Goal: Task Accomplishment & Management: Manage account settings

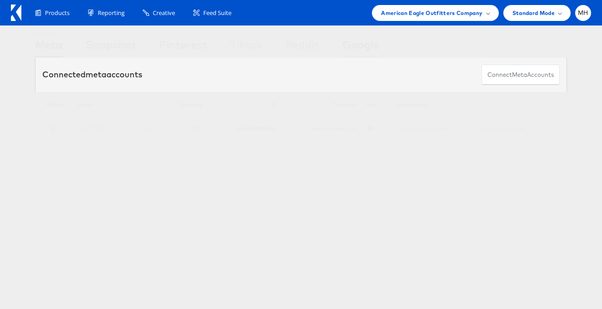
click at [363, 48] on div "Google" at bounding box center [360, 47] width 37 height 20
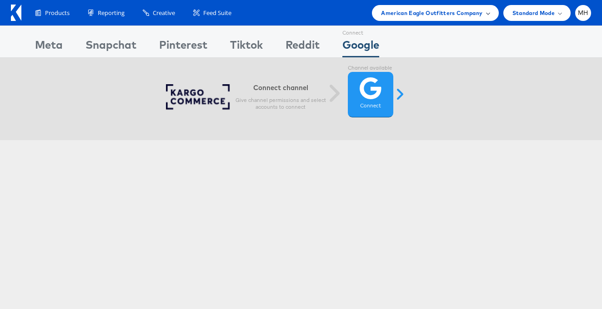
click at [442, 7] on div "American Eagle Outfitters Company" at bounding box center [435, 13] width 126 height 16
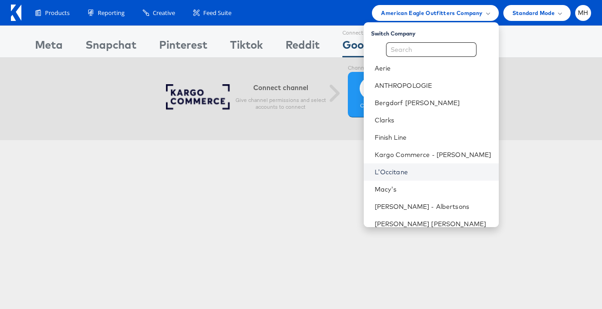
click at [416, 168] on link "L'Occitane" at bounding box center [433, 171] width 117 height 9
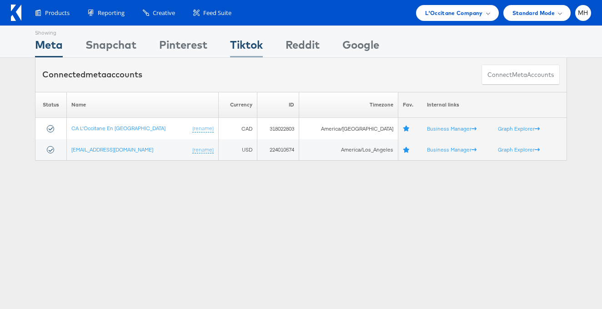
click at [235, 41] on div "Tiktok" at bounding box center [246, 47] width 33 height 20
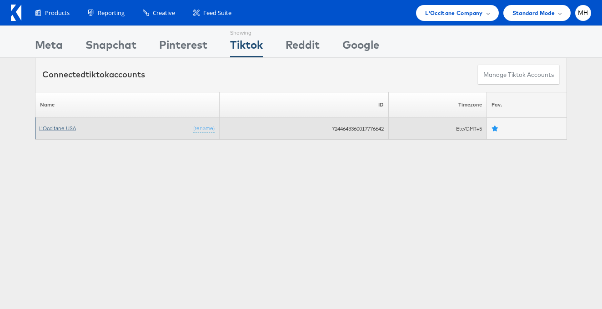
click at [70, 127] on link "L'Occitane USA" at bounding box center [57, 128] width 37 height 7
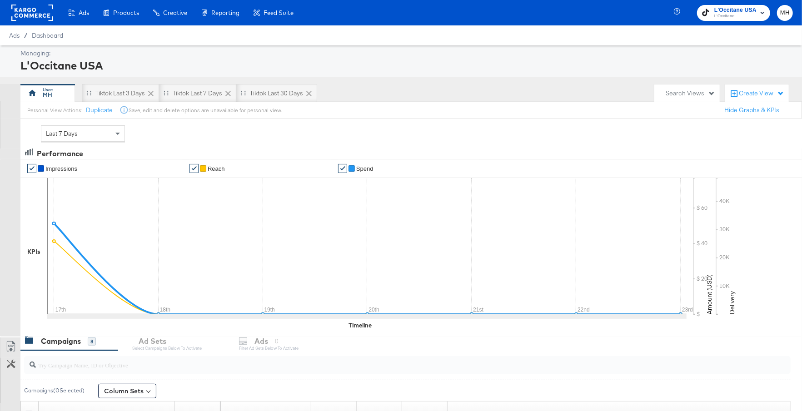
click at [30, 37] on span "/" at bounding box center [26, 35] width 12 height 7
click at [40, 37] on span "Dashboard" at bounding box center [48, 35] width 32 height 7
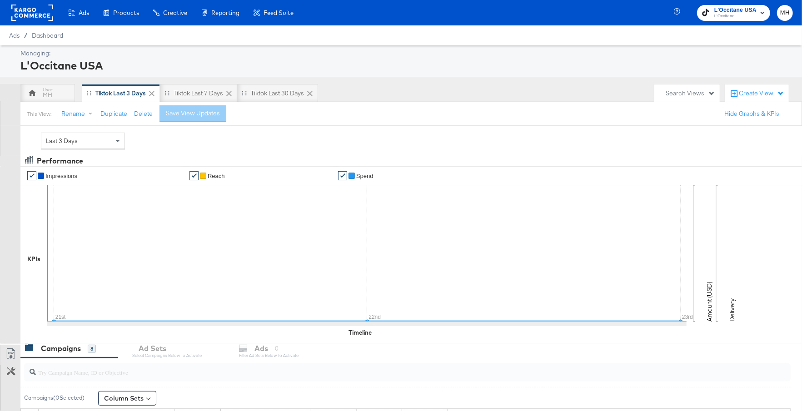
click at [36, 15] on rect at bounding box center [32, 13] width 42 height 16
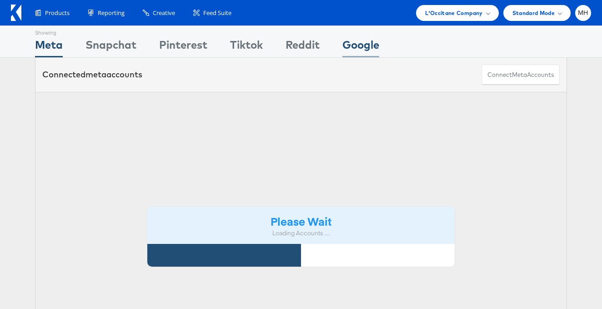
click div "Google"
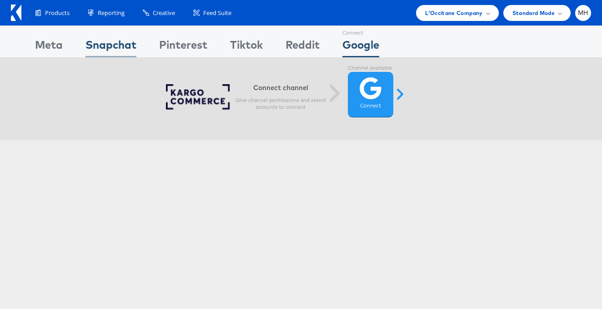
click at [127, 52] on div "Snapchat" at bounding box center [110, 47] width 51 height 20
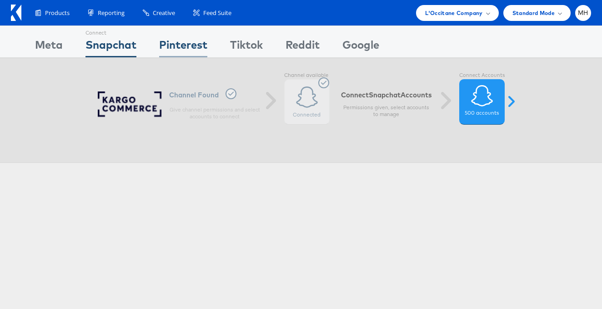
click at [189, 50] on div "Pinterest" at bounding box center [183, 47] width 48 height 20
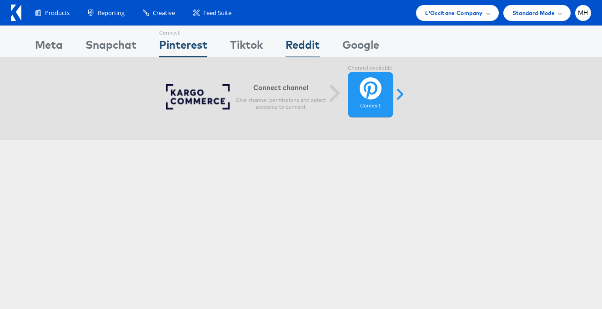
click at [304, 49] on div "Reddit" at bounding box center [302, 47] width 34 height 20
click at [190, 50] on div "Pinterest" at bounding box center [183, 47] width 48 height 20
click at [472, 19] on div "L'Occitane Company" at bounding box center [457, 13] width 82 height 16
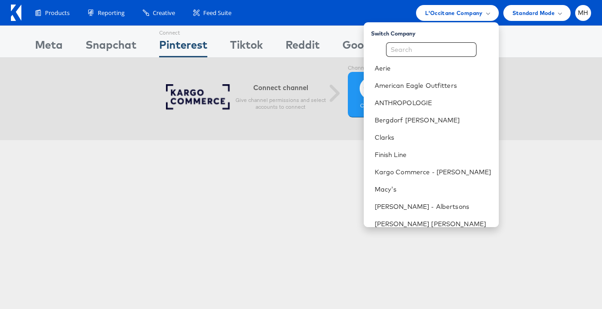
click at [12, 12] on icon at bounding box center [16, 13] width 10 height 16
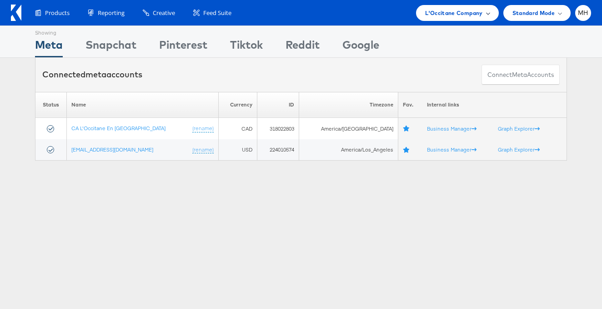
click at [432, 12] on span "L'Occitane Company" at bounding box center [453, 13] width 57 height 10
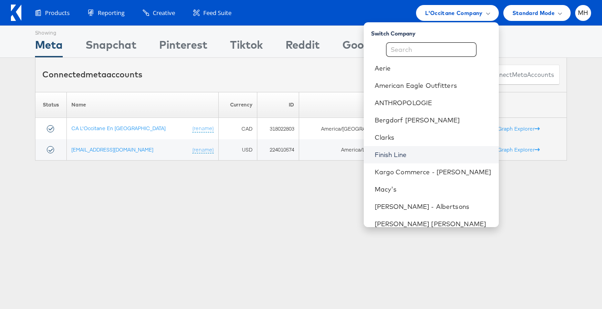
click at [425, 153] on link "Finish Line" at bounding box center [433, 154] width 117 height 9
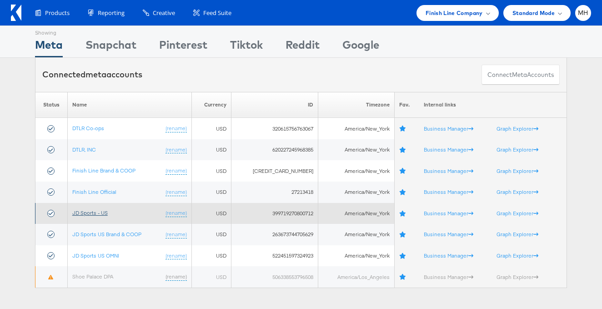
click at [97, 211] on link "JD Sports - US" at bounding box center [89, 212] width 35 height 7
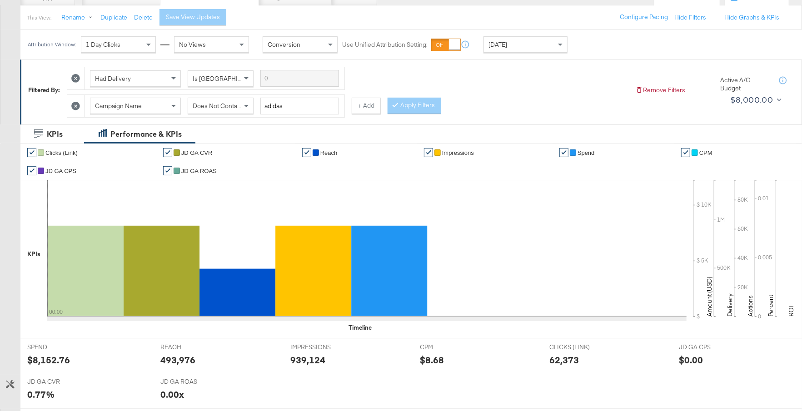
scroll to position [478, 0]
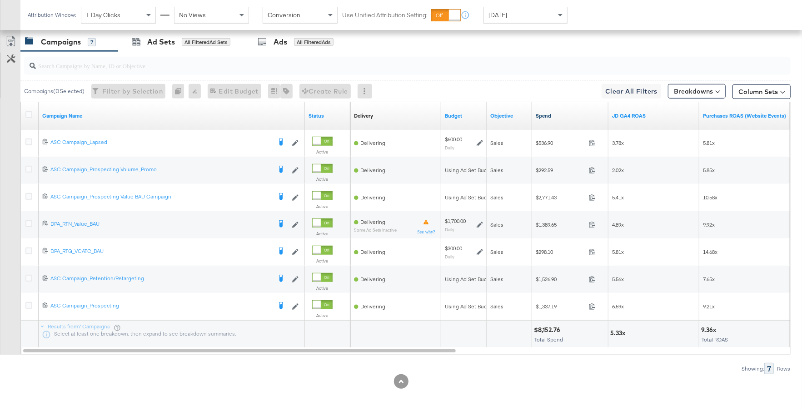
click at [565, 116] on link "Spend" at bounding box center [570, 115] width 69 height 7
click at [626, 113] on link "JD GA4 ROAS" at bounding box center [654, 115] width 84 height 7
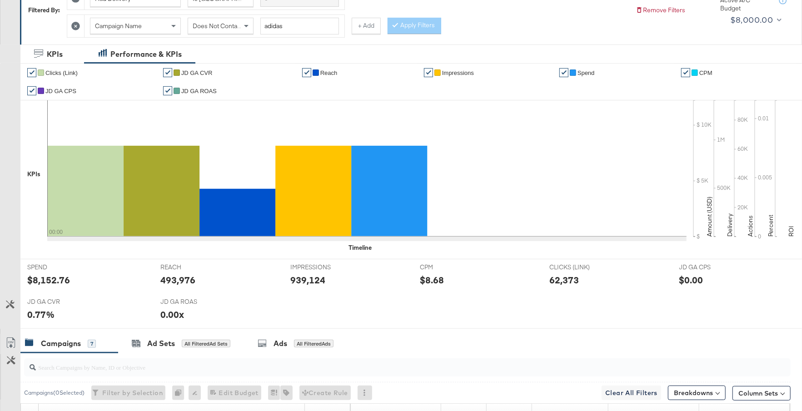
scroll to position [0, 0]
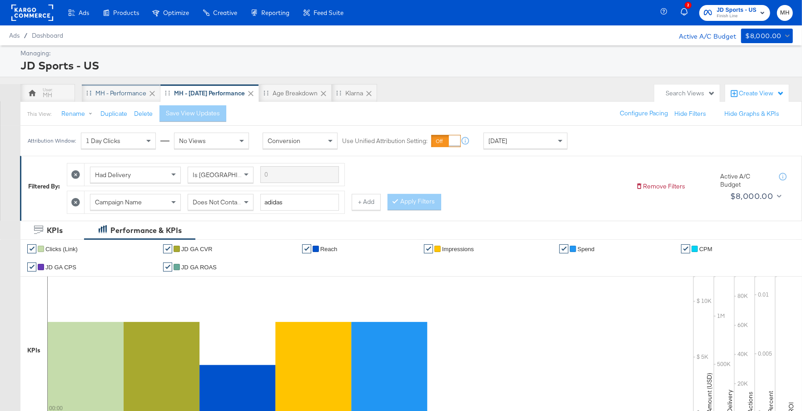
click at [99, 92] on div "MH - Performance" at bounding box center [120, 93] width 51 height 9
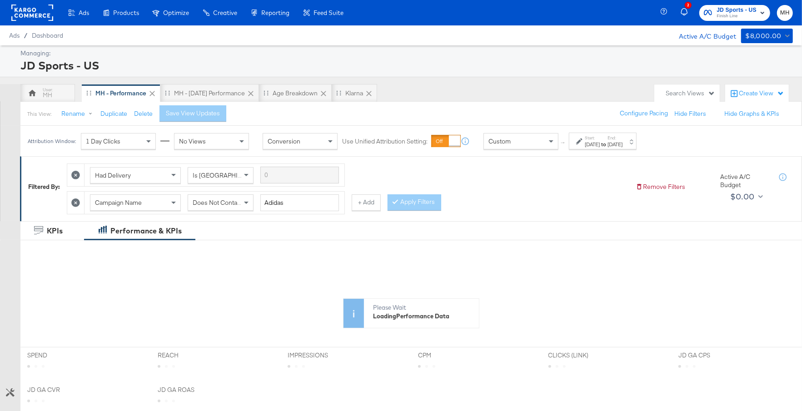
click at [623, 147] on div "Sep 18th 2025" at bounding box center [615, 144] width 15 height 7
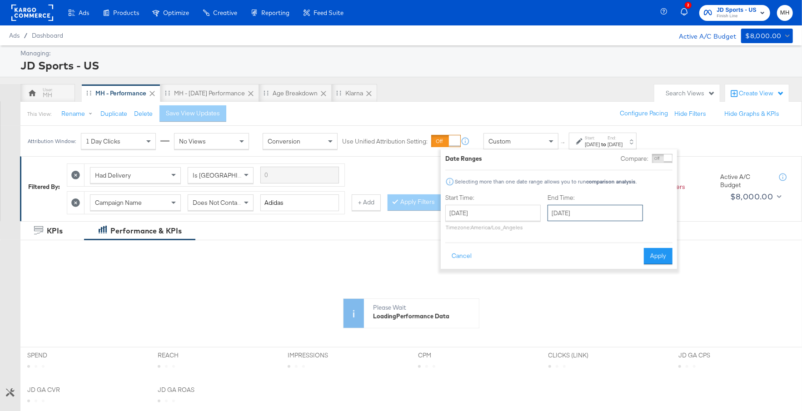
click at [595, 213] on input "September 18th 2025" at bounding box center [595, 213] width 95 height 16
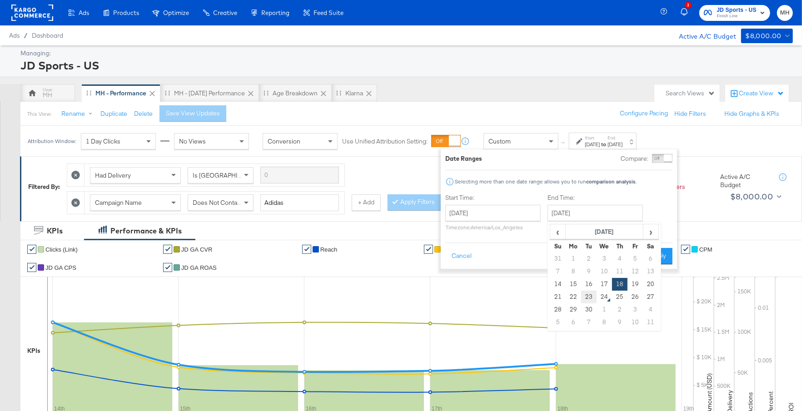
click at [593, 299] on td "23" at bounding box center [588, 297] width 15 height 13
type input "[DATE]"
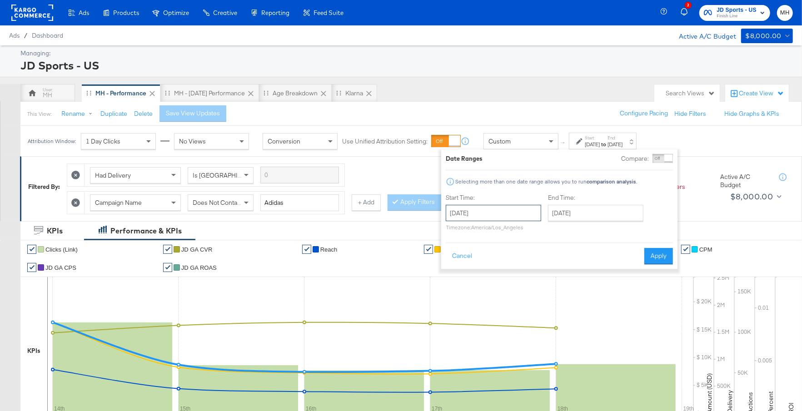
click at [514, 217] on input "September 14th 2025" at bounding box center [493, 213] width 95 height 16
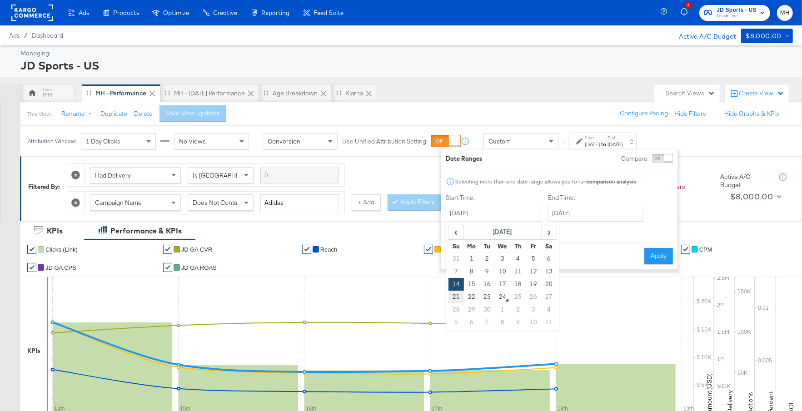
click at [456, 299] on td "21" at bounding box center [456, 297] width 15 height 13
type input "[DATE]"
click at [656, 258] on button "Apply" at bounding box center [658, 256] width 29 height 16
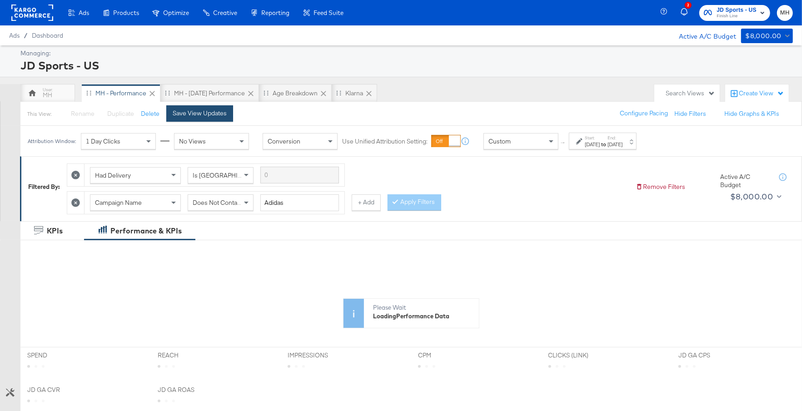
click at [205, 118] on button "Save View Updates" at bounding box center [199, 113] width 67 height 16
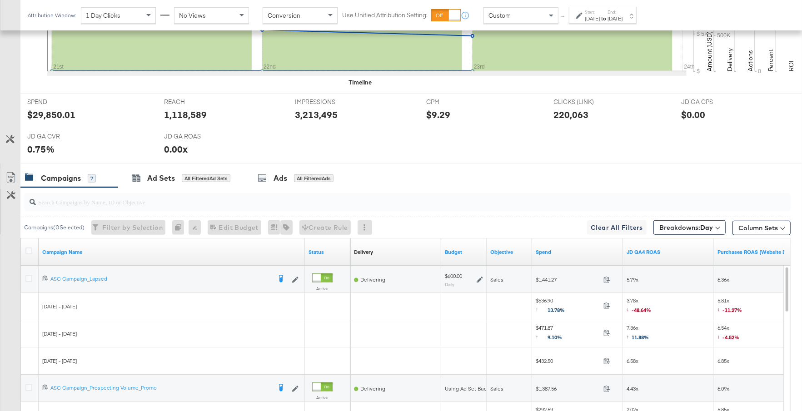
scroll to position [479, 0]
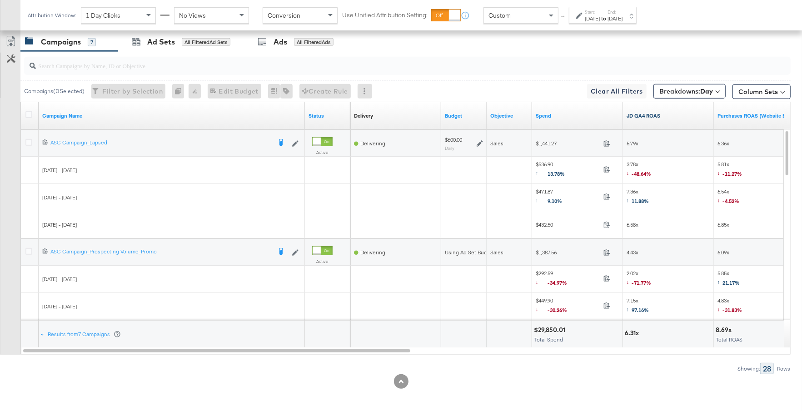
click at [670, 115] on link "JD GA4 ROAS" at bounding box center [669, 115] width 84 height 7
click at [30, 141] on icon at bounding box center [28, 142] width 7 height 7
click at [0, 0] on input "checkbox" at bounding box center [0, 0] width 0 height 0
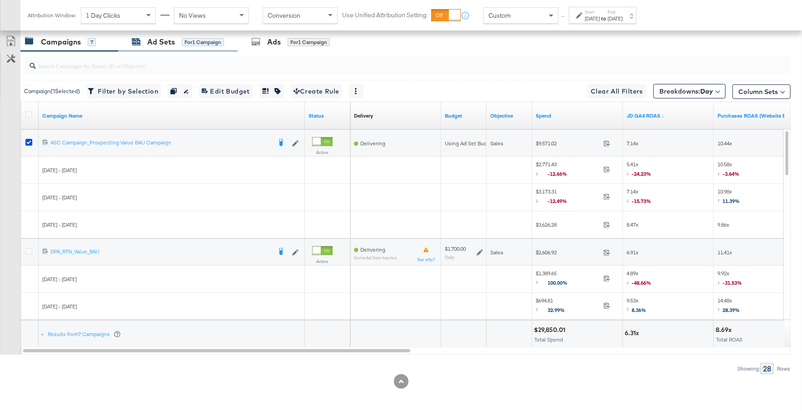
click at [185, 40] on div "for 1 Campaign" at bounding box center [203, 42] width 42 height 8
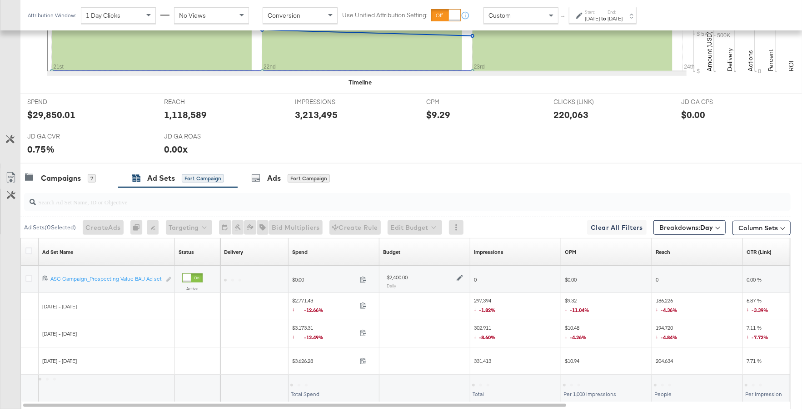
scroll to position [397, 0]
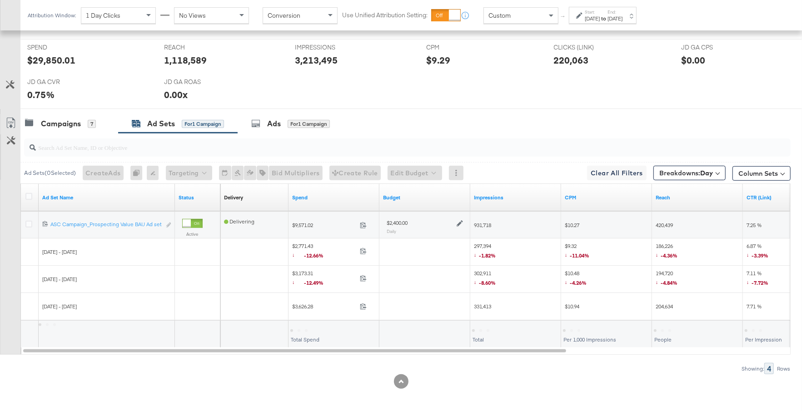
click at [461, 222] on icon at bounding box center [460, 223] width 6 height 6
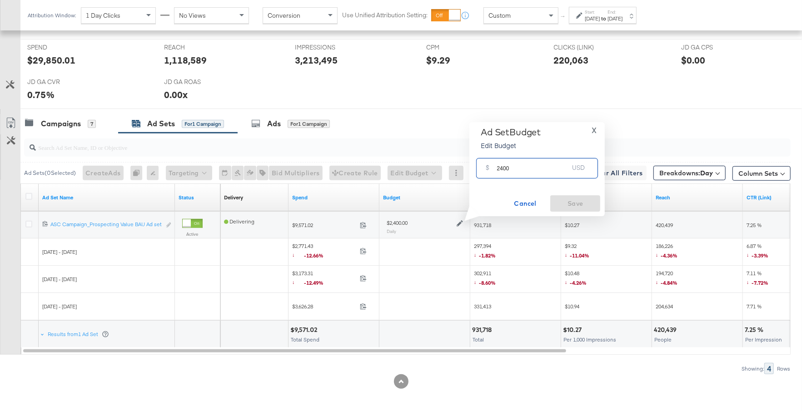
drag, startPoint x: 512, startPoint y: 167, endPoint x: 489, endPoint y: 167, distance: 23.6
click at [489, 167] on div "$ 2400 USD" at bounding box center [537, 168] width 122 height 20
type input "3500"
click at [567, 197] on button "Save" at bounding box center [575, 203] width 50 height 16
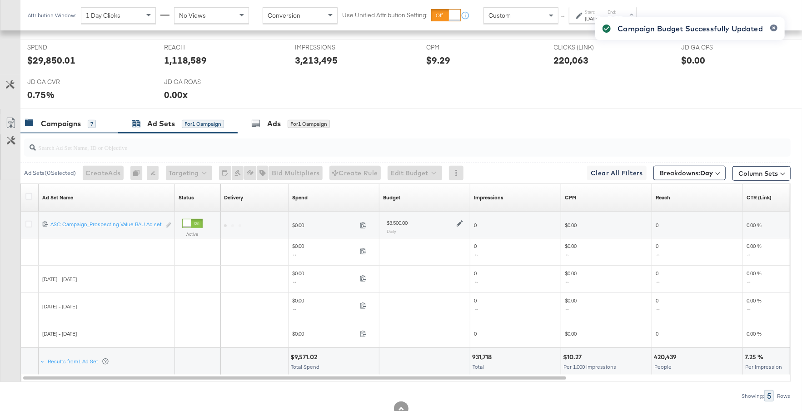
click at [69, 123] on div "Campaigns" at bounding box center [61, 124] width 40 height 10
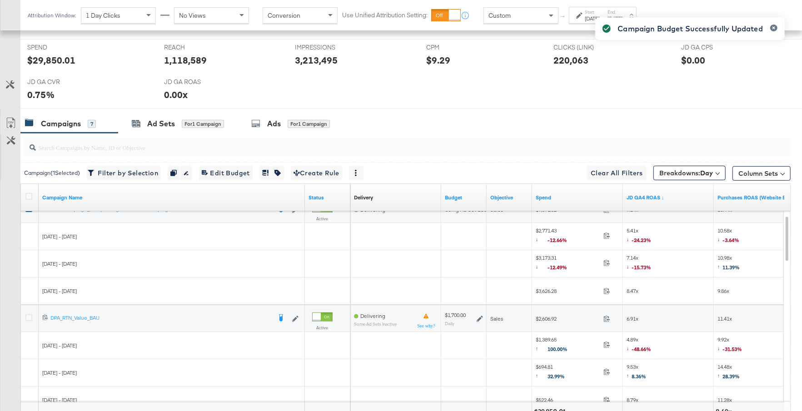
scroll to position [391, 0]
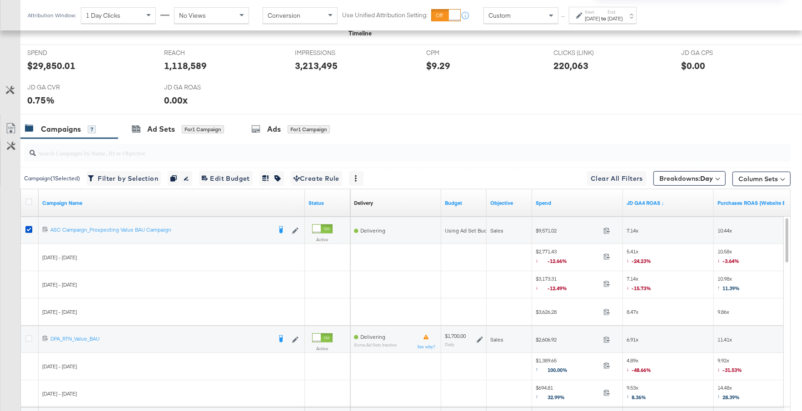
click at [28, 226] on icon at bounding box center [28, 229] width 7 height 7
click at [0, 0] on input "checkbox" at bounding box center [0, 0] width 0 height 0
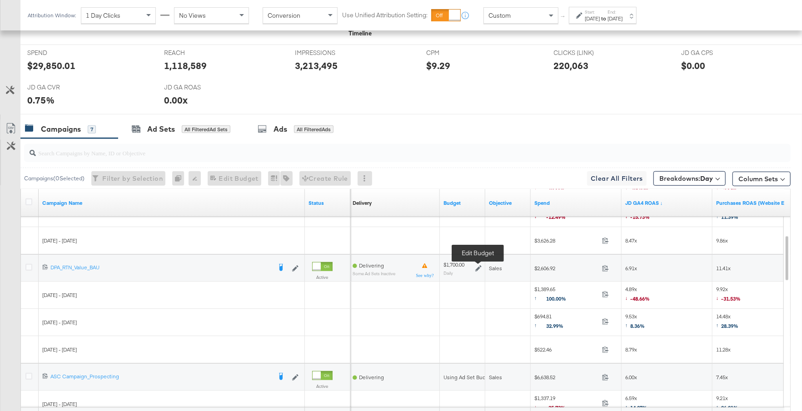
click at [479, 265] on icon at bounding box center [478, 268] width 6 height 6
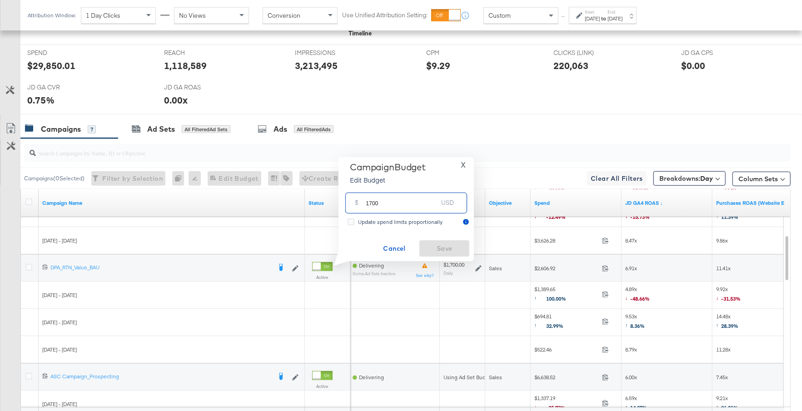
drag, startPoint x: 393, startPoint y: 205, endPoint x: 353, endPoint y: 200, distance: 40.7
click at [353, 200] on div "$ 1700 USD" at bounding box center [406, 203] width 122 height 20
type input "2700"
click at [432, 245] on span "Save" at bounding box center [444, 248] width 43 height 11
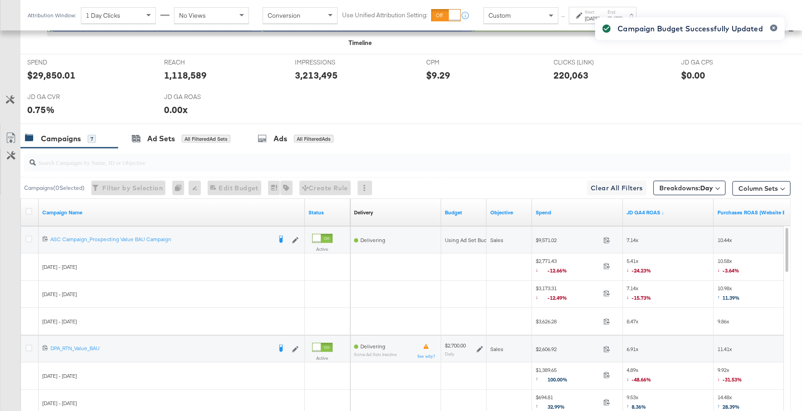
scroll to position [479, 0]
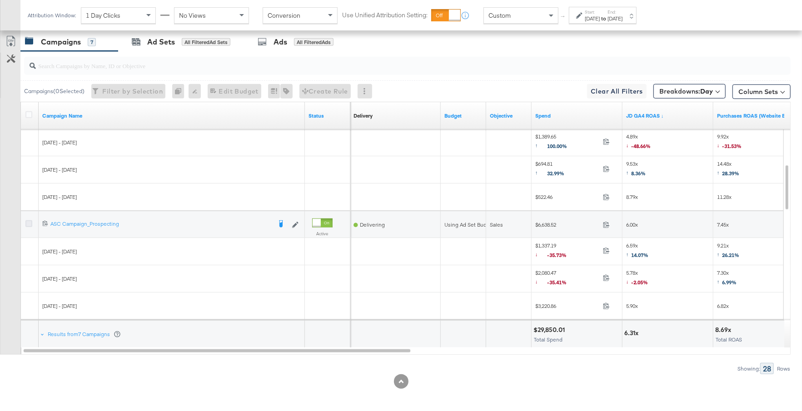
click at [29, 221] on icon at bounding box center [28, 223] width 7 height 7
click at [0, 0] on input "checkbox" at bounding box center [0, 0] width 0 height 0
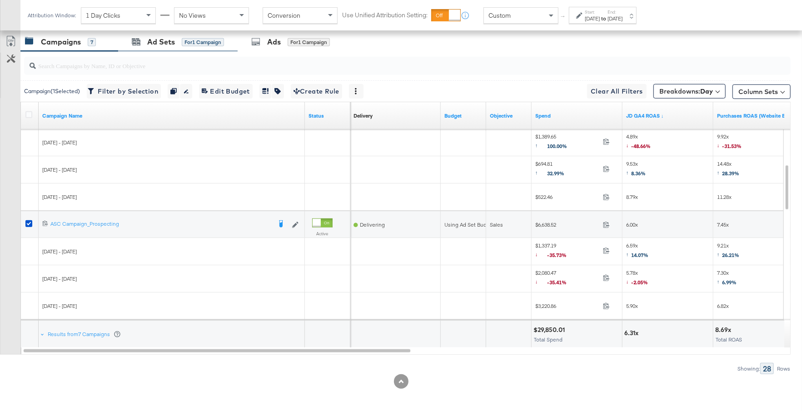
click at [180, 45] on div "Ad Sets for 1 Campaign" at bounding box center [178, 42] width 120 height 20
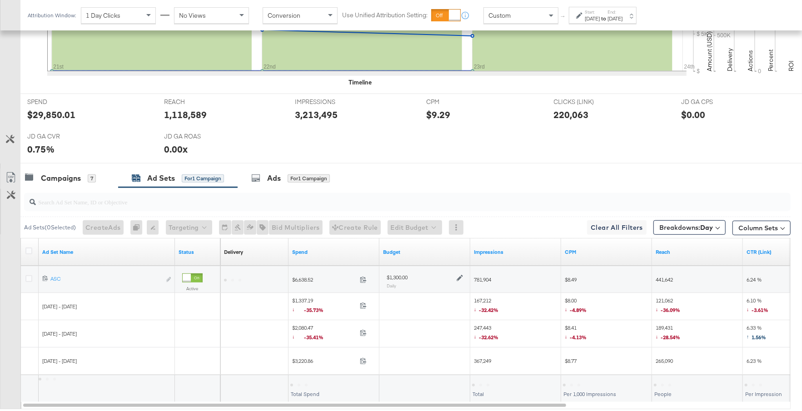
scroll to position [397, 0]
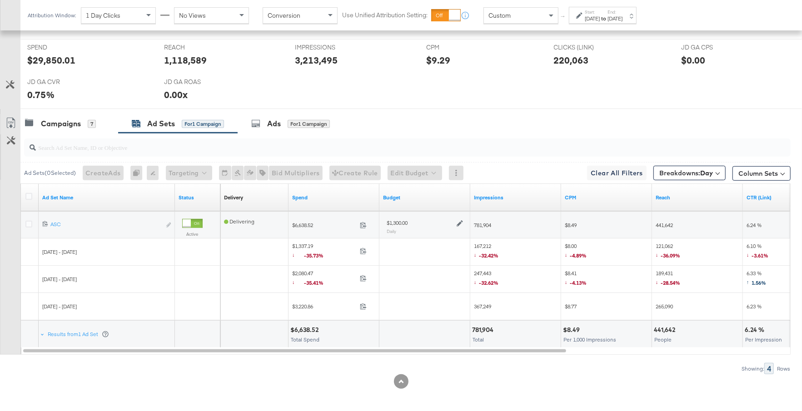
click at [458, 220] on icon at bounding box center [460, 223] width 6 height 6
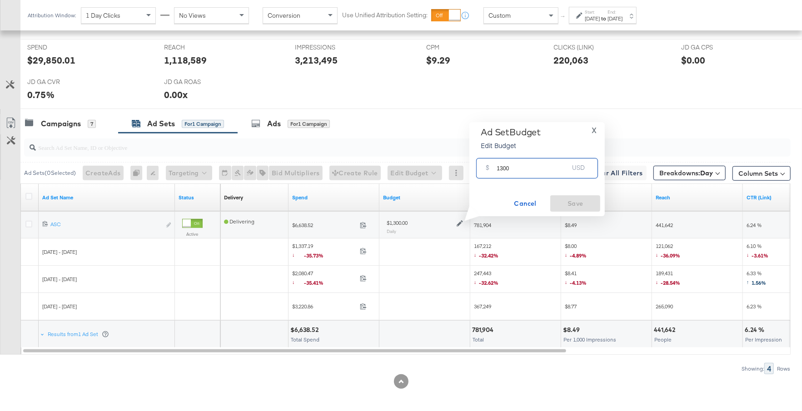
drag, startPoint x: 515, startPoint y: 170, endPoint x: 484, endPoint y: 170, distance: 30.9
click at [484, 170] on div "$ 1300 USD" at bounding box center [537, 168] width 122 height 20
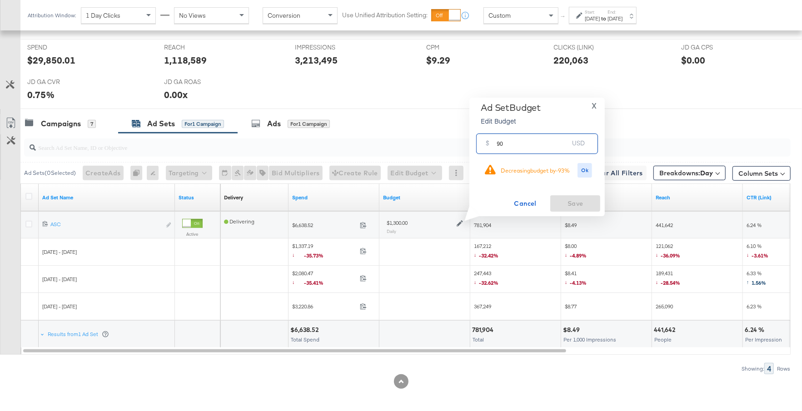
type input "9"
click at [595, 107] on span "X" at bounding box center [594, 106] width 5 height 13
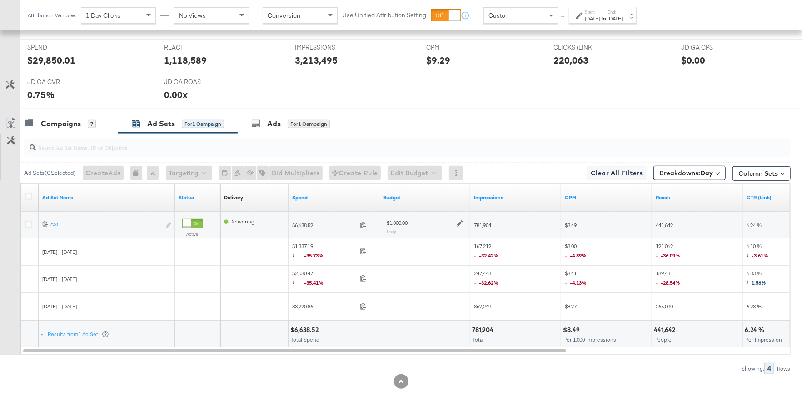
click at [460, 221] on icon at bounding box center [460, 223] width 6 height 6
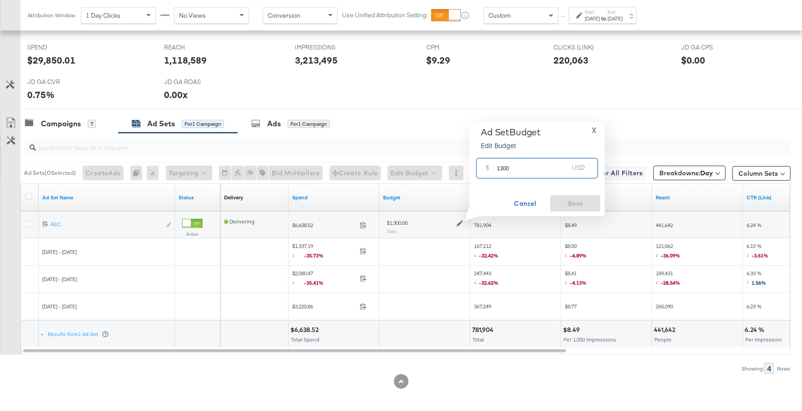
drag, startPoint x: 513, startPoint y: 171, endPoint x: 486, endPoint y: 171, distance: 26.8
click at [486, 171] on div "$ 1300 USD" at bounding box center [537, 168] width 122 height 20
type input "1000"
click at [587, 211] on button "Save" at bounding box center [575, 203] width 50 height 16
click at [80, 135] on input "search" at bounding box center [379, 144] width 686 height 18
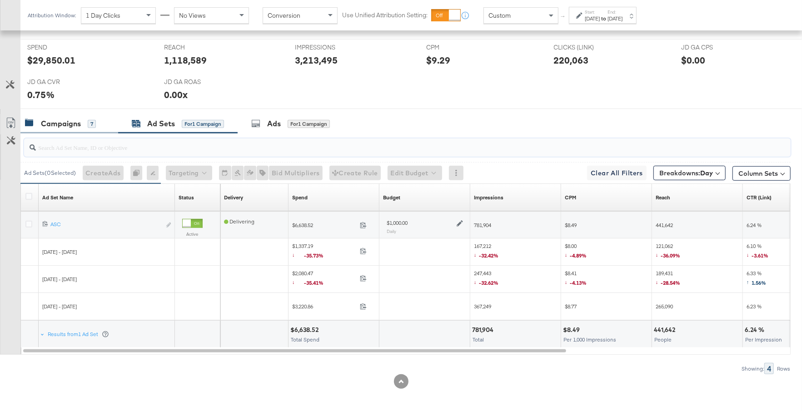
click at [78, 124] on div "Campaigns" at bounding box center [61, 124] width 40 height 10
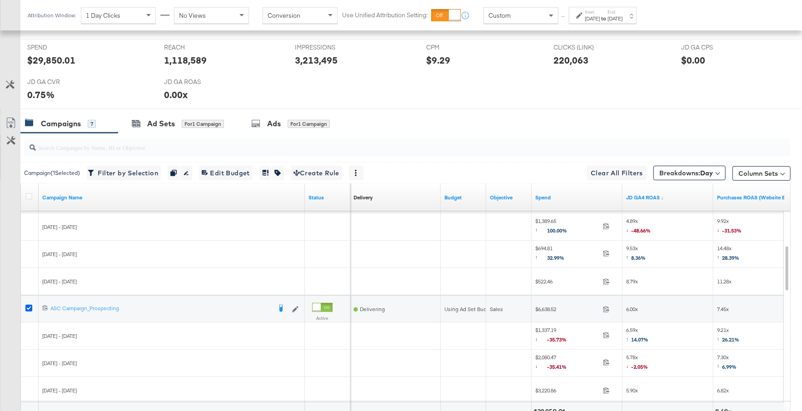
click at [29, 305] on icon at bounding box center [28, 308] width 7 height 7
click at [0, 0] on input "checkbox" at bounding box center [0, 0] width 0 height 0
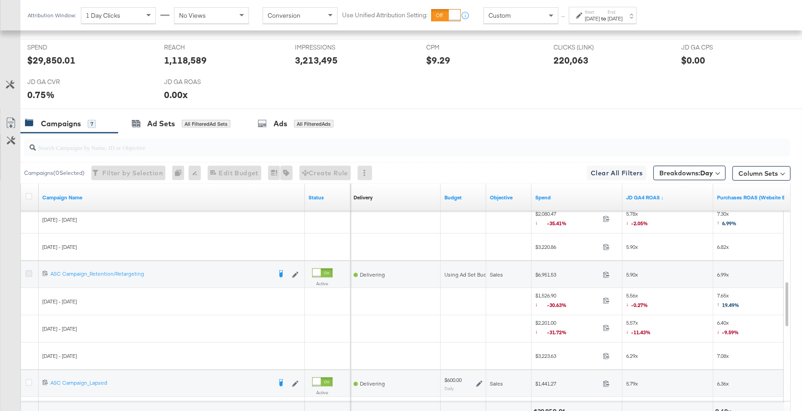
click at [26, 270] on icon at bounding box center [28, 273] width 7 height 7
click at [0, 0] on input "checkbox" at bounding box center [0, 0] width 0 height 0
click at [207, 123] on div "for 1 Campaign" at bounding box center [203, 124] width 42 height 8
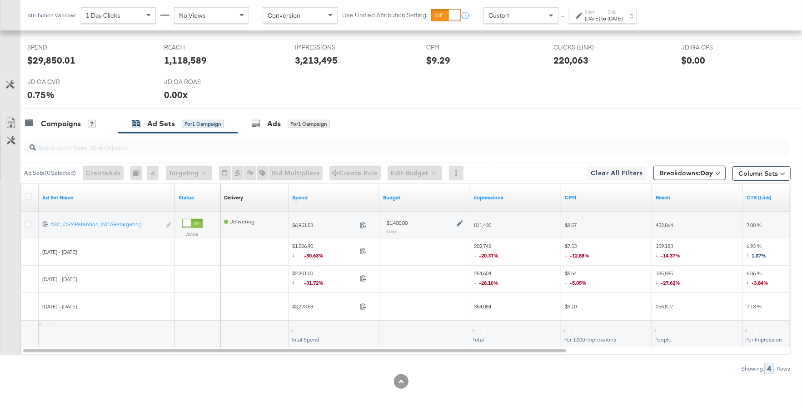
click at [457, 220] on icon at bounding box center [460, 223] width 6 height 6
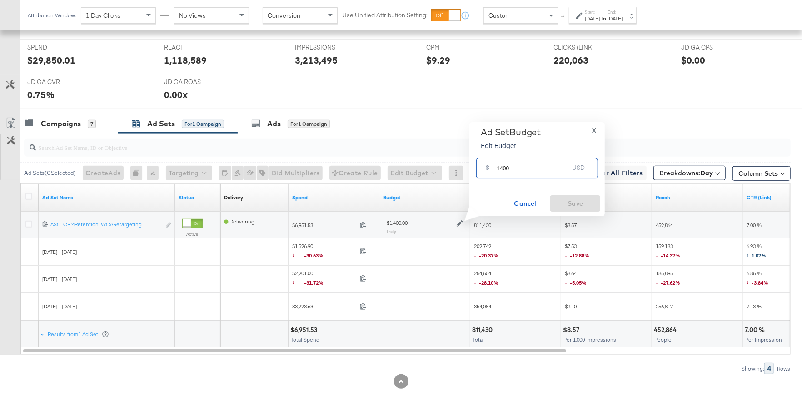
drag, startPoint x: 514, startPoint y: 171, endPoint x: 489, endPoint y: 171, distance: 25.0
click at [489, 171] on div "$ 1400 USD" at bounding box center [537, 168] width 122 height 20
type input "900"
click at [594, 203] on span "Save" at bounding box center [575, 203] width 43 height 11
click at [74, 119] on div "Campaigns" at bounding box center [61, 124] width 40 height 10
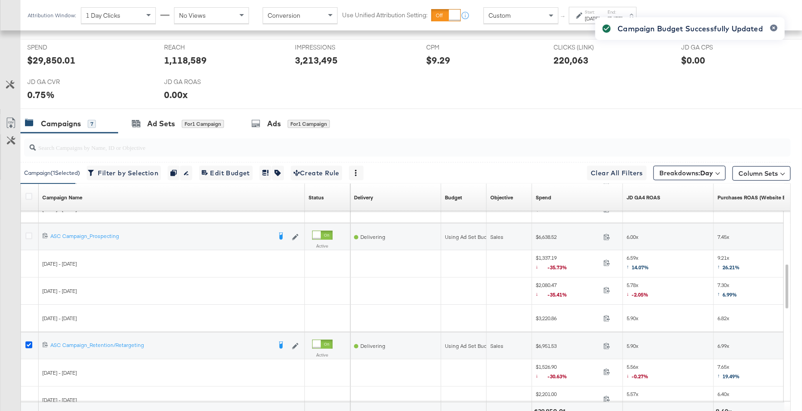
click at [25, 343] on icon at bounding box center [28, 345] width 7 height 7
click at [0, 0] on input "checkbox" at bounding box center [0, 0] width 0 height 0
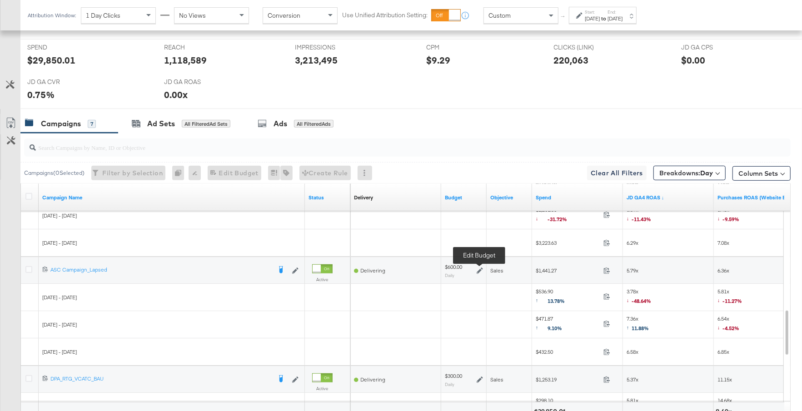
click at [481, 269] on icon at bounding box center [480, 271] width 6 height 6
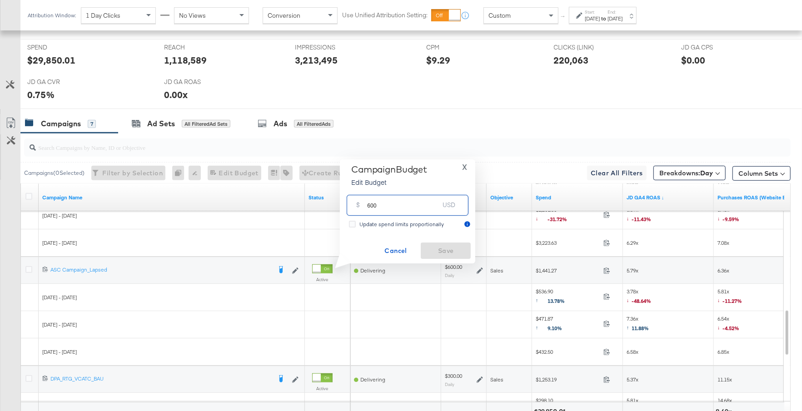
drag, startPoint x: 376, startPoint y: 207, endPoint x: 362, endPoint y: 207, distance: 14.5
click at [362, 207] on div "$ 600 USD" at bounding box center [408, 205] width 122 height 20
click at [468, 165] on button "X" at bounding box center [465, 167] width 12 height 7
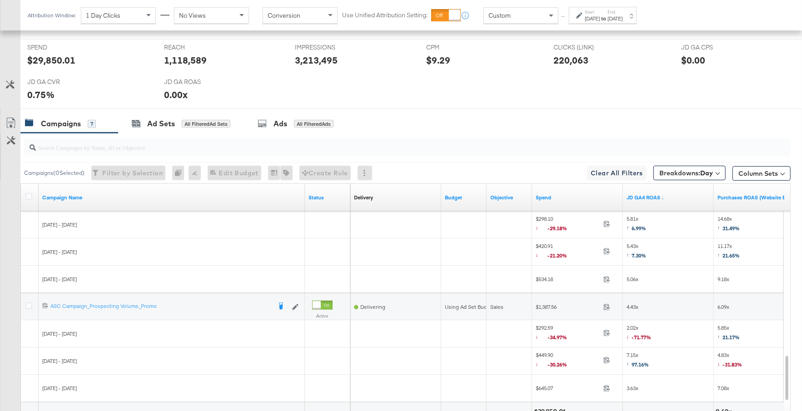
scroll to position [413, 0]
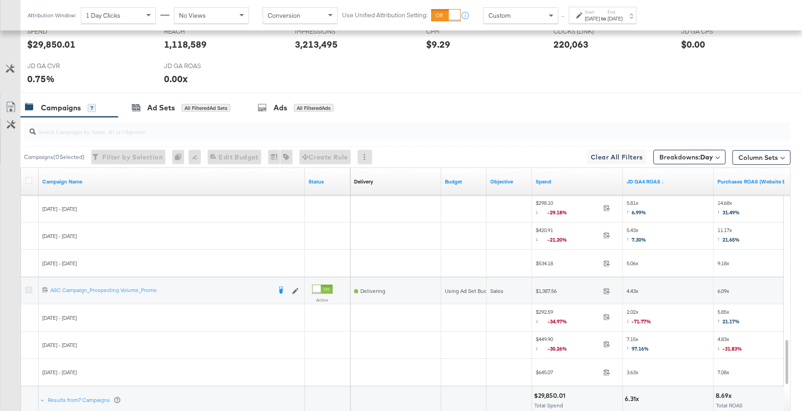
click at [29, 287] on icon at bounding box center [28, 290] width 7 height 7
click at [0, 0] on input "checkbox" at bounding box center [0, 0] width 0 height 0
click at [184, 110] on div "Ad Sets for 1 Campaign" at bounding box center [178, 108] width 120 height 20
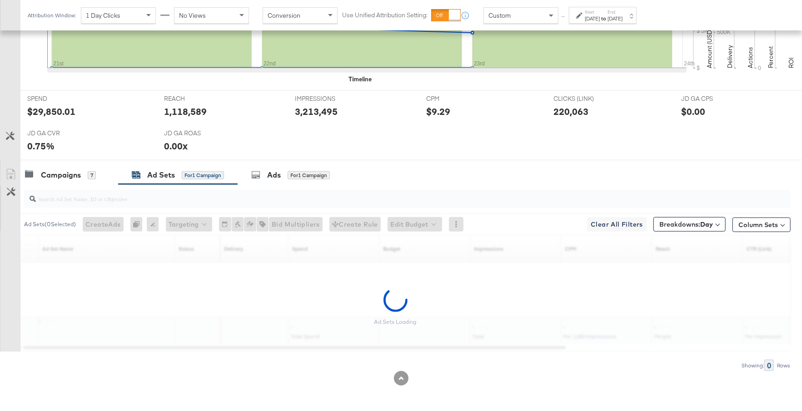
scroll to position [397, 0]
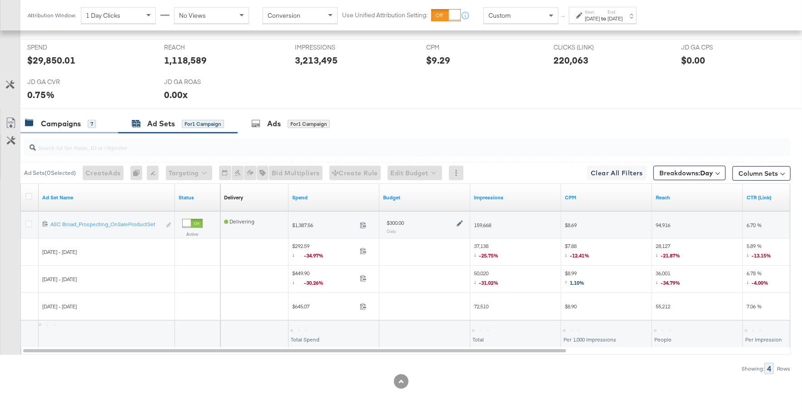
click at [60, 119] on div "Campaigns" at bounding box center [61, 124] width 40 height 10
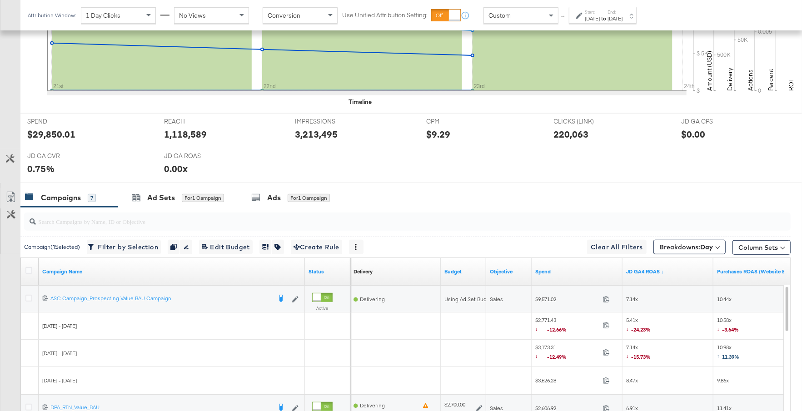
scroll to position [0, 0]
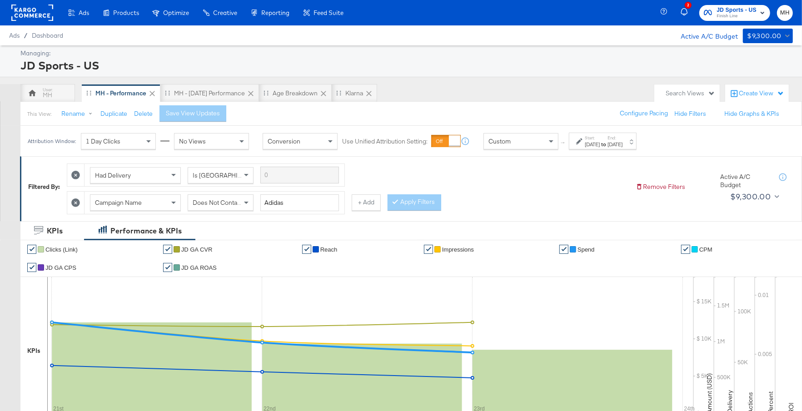
click at [733, 15] on span "Finish Line" at bounding box center [737, 16] width 40 height 7
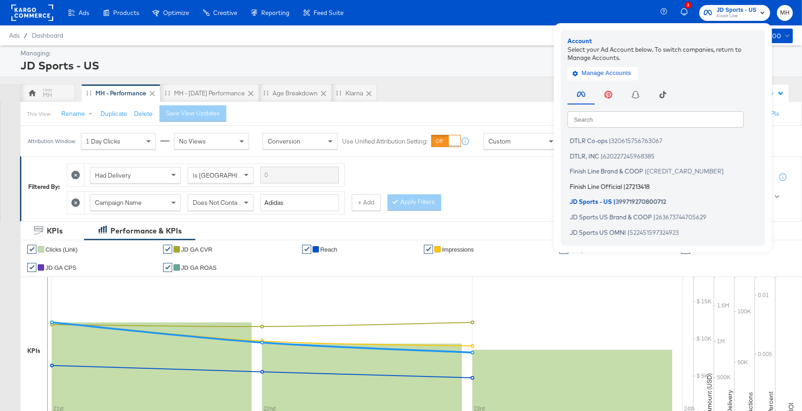
click at [605, 182] on li "Finish Line Official | 27213418" at bounding box center [665, 186] width 195 height 13
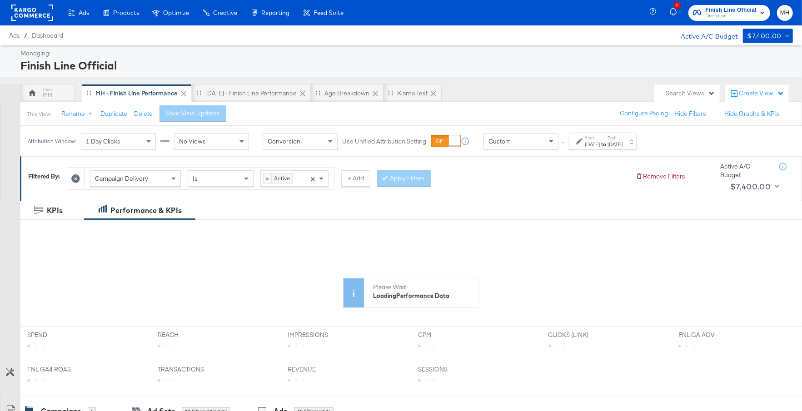
click at [608, 144] on strong "to" at bounding box center [604, 144] width 8 height 7
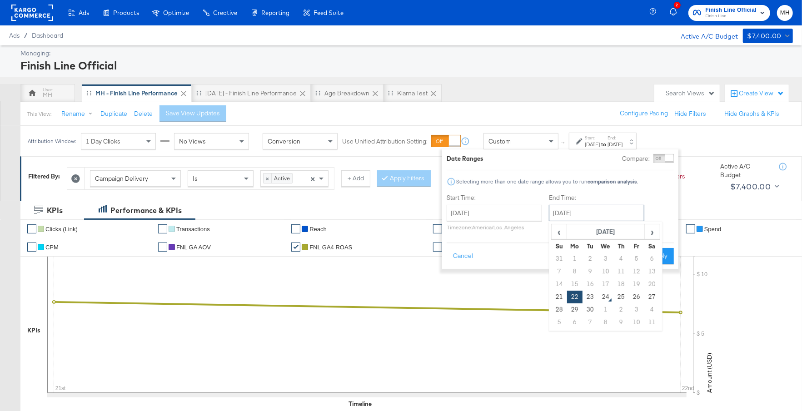
click at [596, 212] on input "[DATE]" at bounding box center [596, 213] width 95 height 16
click at [591, 295] on td "23" at bounding box center [590, 297] width 15 height 13
type input "[DATE]"
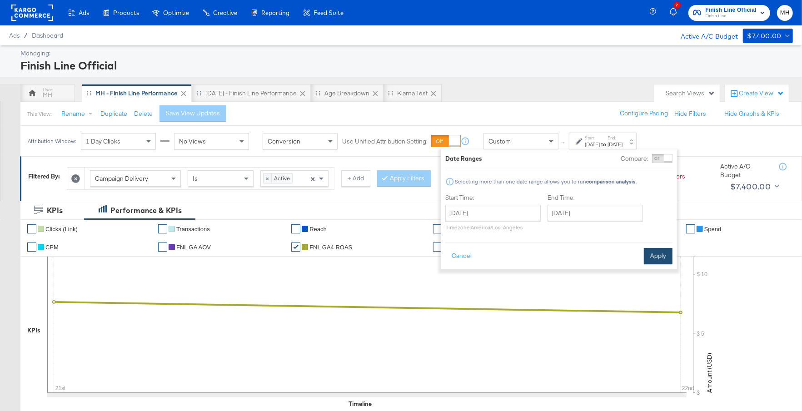
click at [649, 254] on button "Apply" at bounding box center [658, 256] width 29 height 16
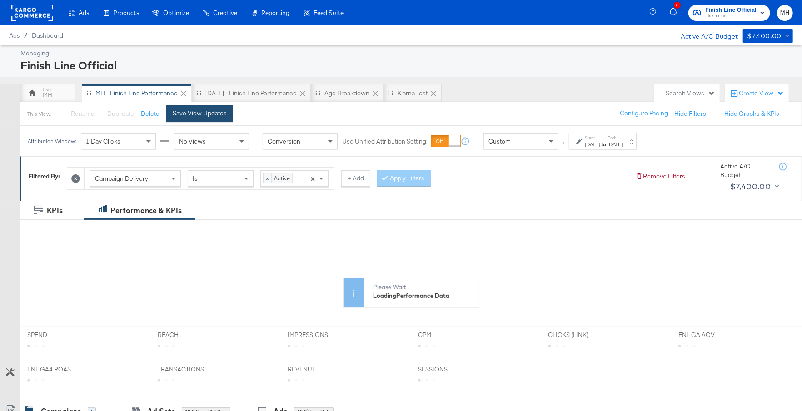
click at [215, 117] on button "Save View Updates" at bounding box center [199, 113] width 67 height 16
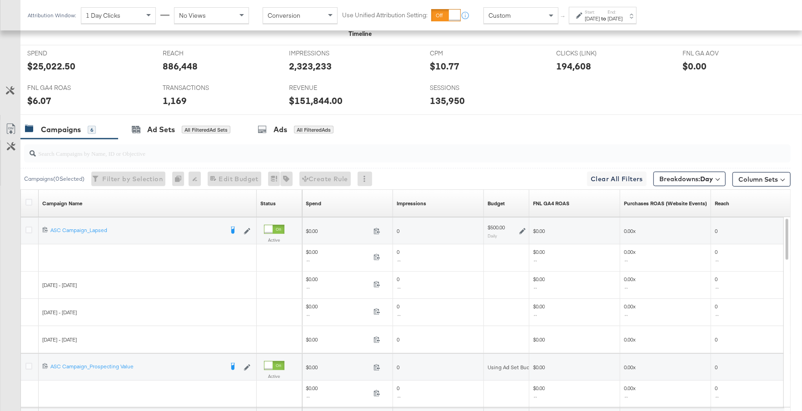
scroll to position [459, 0]
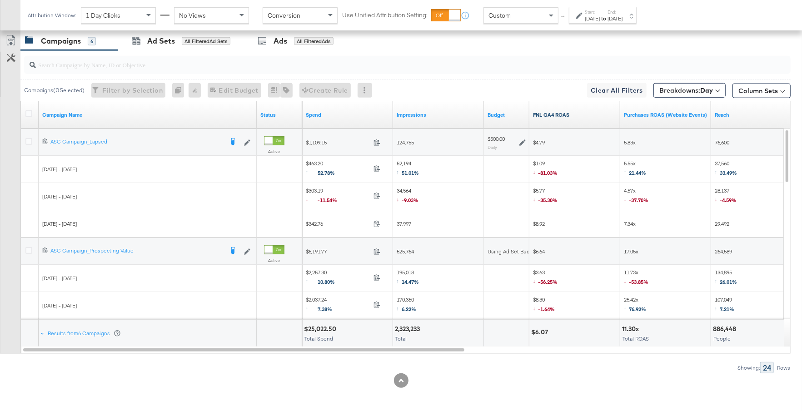
click at [581, 113] on link "FNL GA4 ROAS" at bounding box center [575, 114] width 84 height 7
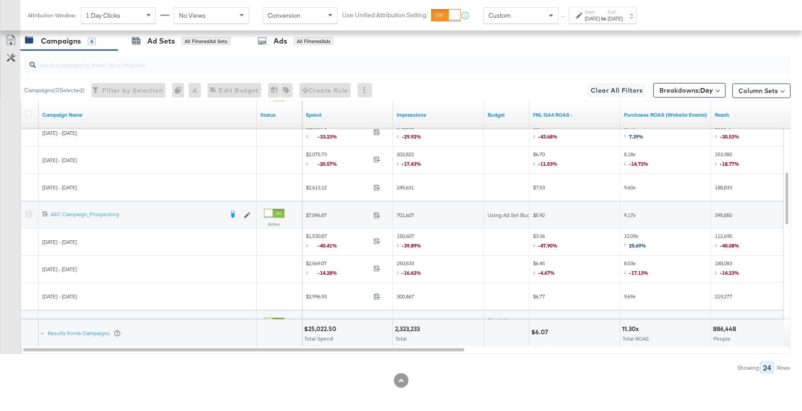
click at [28, 211] on icon at bounding box center [28, 214] width 7 height 7
click at [0, 0] on input "checkbox" at bounding box center [0, 0] width 0 height 0
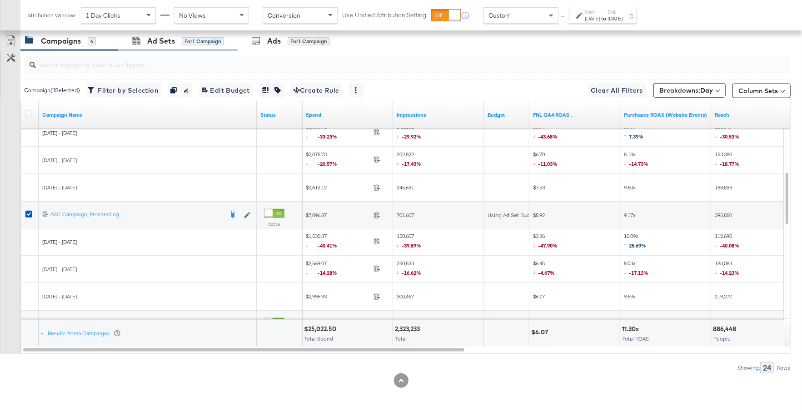
click at [155, 47] on div "Ad Sets for 1 Campaign" at bounding box center [178, 41] width 120 height 20
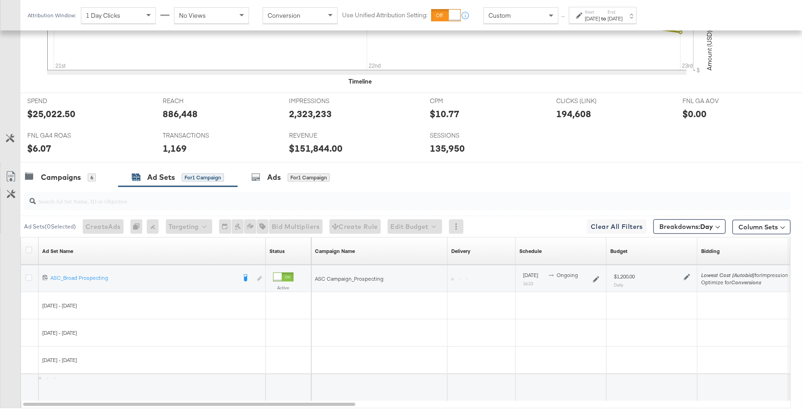
scroll to position [377, 0]
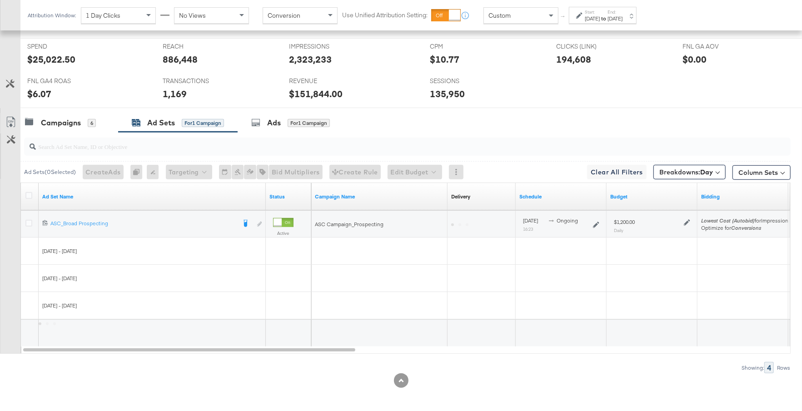
click at [686, 220] on icon at bounding box center [687, 223] width 6 height 6
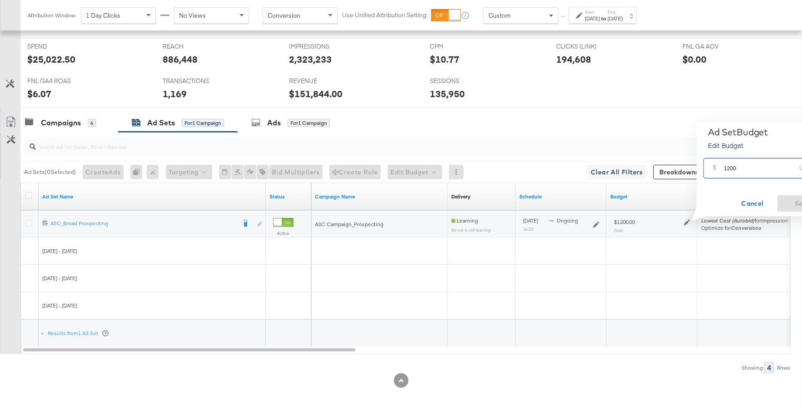
drag, startPoint x: 741, startPoint y: 170, endPoint x: 721, endPoint y: 170, distance: 20.0
click at [721, 170] on div "$ 1200 USD" at bounding box center [765, 168] width 122 height 20
type input "900"
click at [785, 203] on span "Save" at bounding box center [802, 203] width 43 height 11
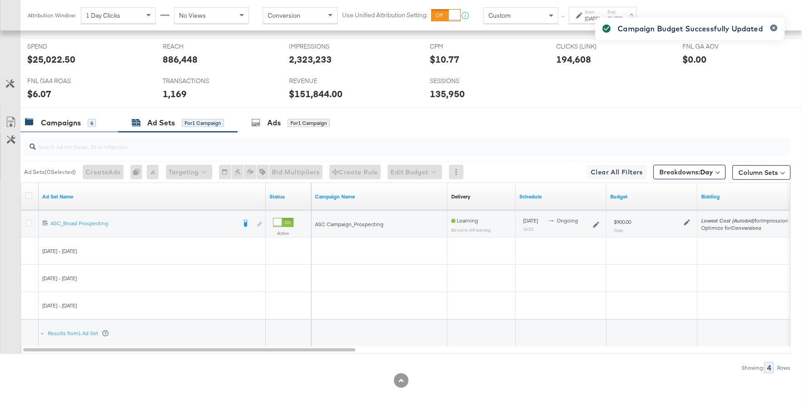
click at [75, 125] on div "Campaigns" at bounding box center [61, 123] width 40 height 10
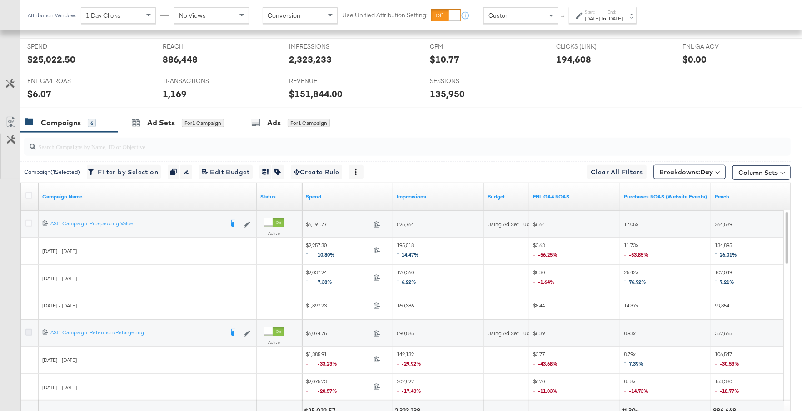
click at [29, 330] on icon at bounding box center [28, 332] width 7 height 7
click at [0, 0] on input "checkbox" at bounding box center [0, 0] width 0 height 0
click at [161, 120] on div "Ad Sets" at bounding box center [161, 123] width 28 height 10
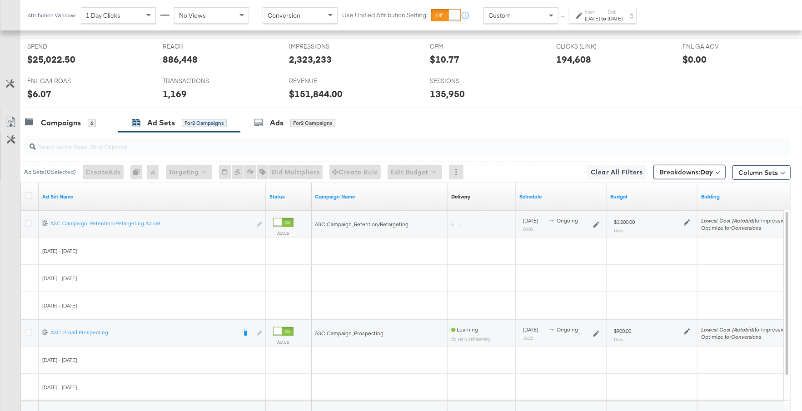
click at [688, 221] on icon at bounding box center [687, 223] width 6 height 6
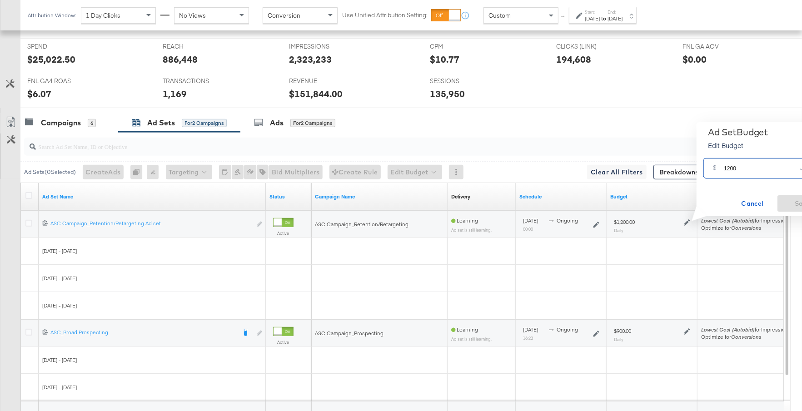
drag, startPoint x: 741, startPoint y: 168, endPoint x: 720, endPoint y: 168, distance: 20.9
click at [720, 168] on div "$ 1200 USD" at bounding box center [765, 168] width 122 height 20
type input "1000"
click at [798, 199] on span "Save" at bounding box center [802, 203] width 43 height 11
click at [77, 119] on div "Campaigns" at bounding box center [61, 123] width 40 height 10
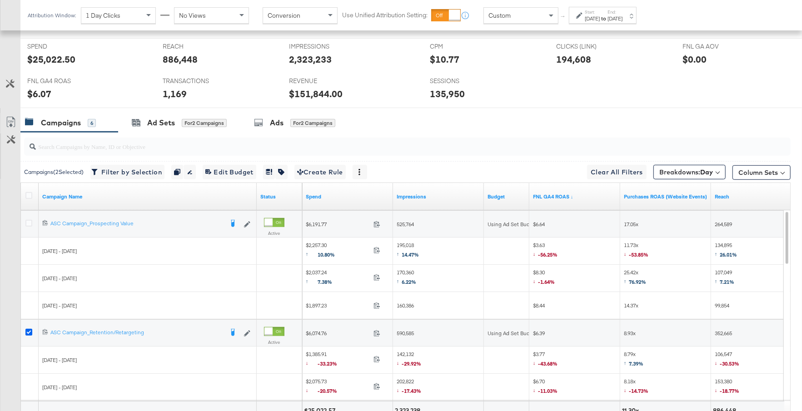
click at [29, 329] on icon at bounding box center [28, 332] width 7 height 7
click at [0, 0] on input "checkbox" at bounding box center [0, 0] width 0 height 0
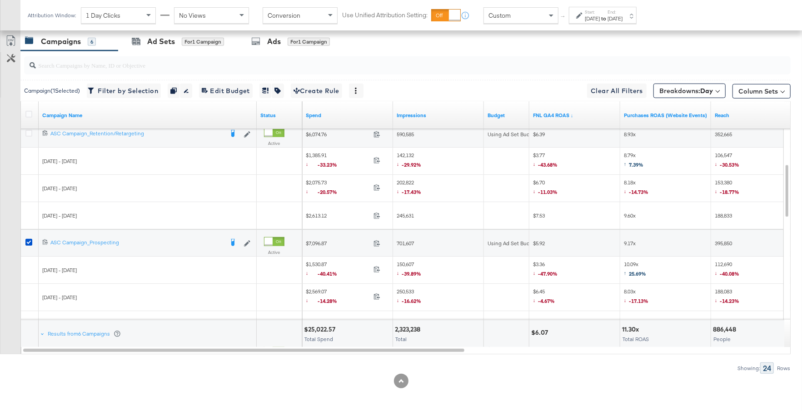
scroll to position [459, 0]
click at [27, 239] on icon at bounding box center [28, 242] width 7 height 7
click at [0, 0] on input "checkbox" at bounding box center [0, 0] width 0 height 0
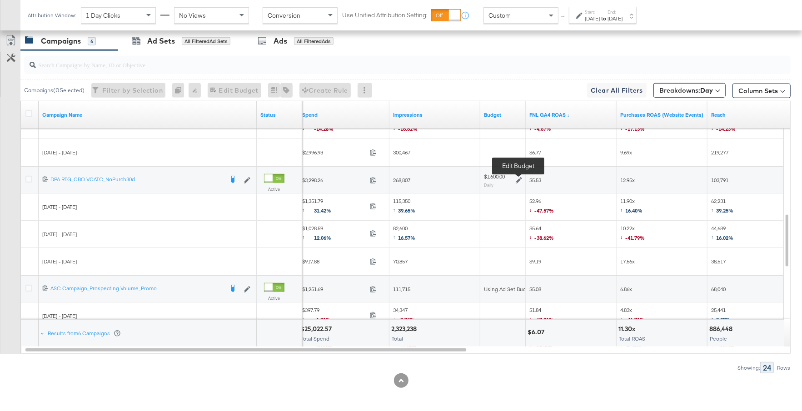
click at [520, 177] on icon at bounding box center [519, 180] width 6 height 6
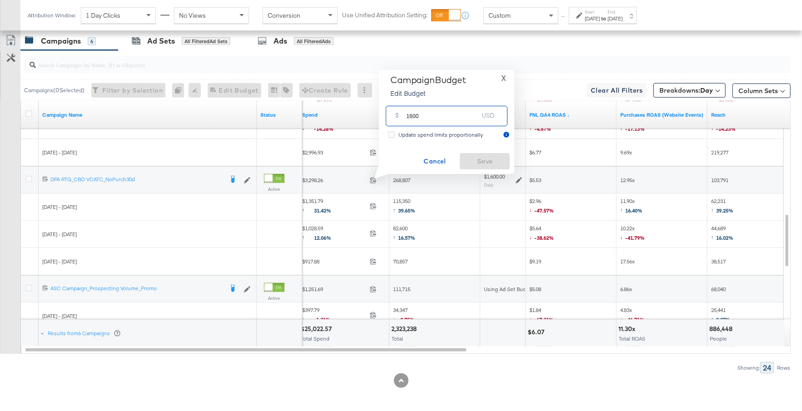
drag, startPoint x: 424, startPoint y: 119, endPoint x: 392, endPoint y: 119, distance: 31.8
click at [391, 119] on div "$ 1600 USD" at bounding box center [447, 116] width 122 height 20
type input "2000"
click at [472, 166] on span "Save" at bounding box center [485, 161] width 43 height 11
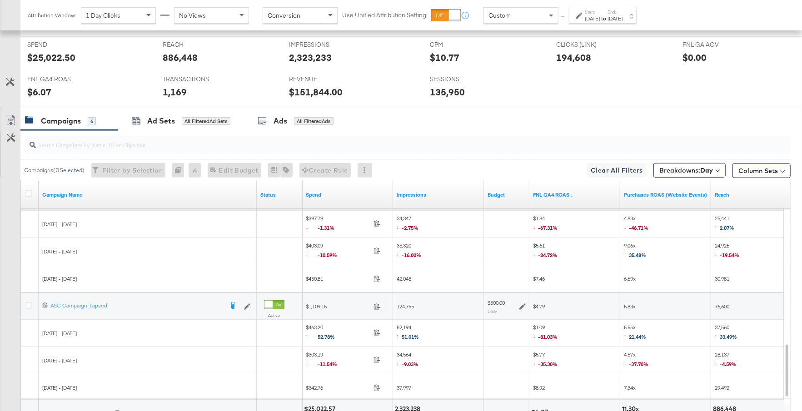
scroll to position [387, 0]
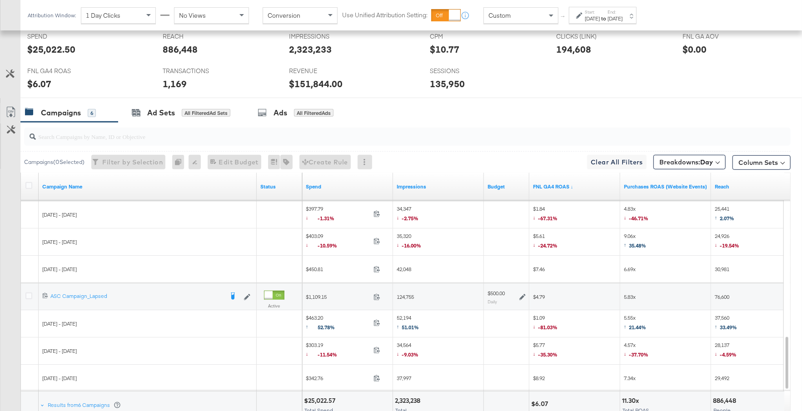
click at [523, 294] on icon at bounding box center [523, 297] width 6 height 6
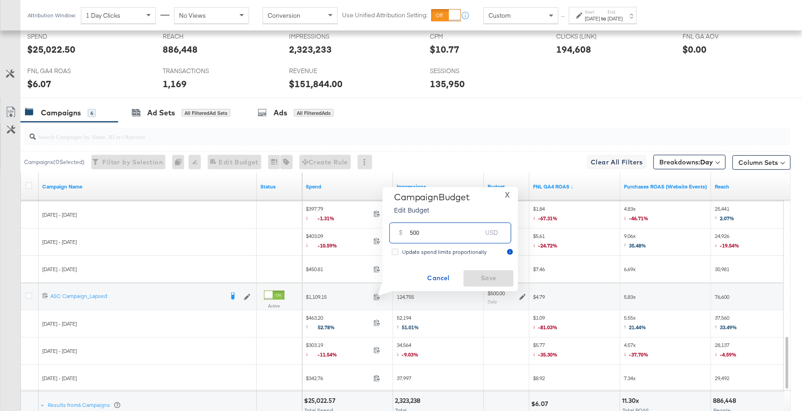
drag, startPoint x: 418, startPoint y: 236, endPoint x: 405, endPoint y: 235, distance: 13.3
click at [405, 235] on div "$ 500 USD" at bounding box center [451, 233] width 122 height 20
type input "300"
click at [504, 275] on span "Save" at bounding box center [488, 278] width 43 height 11
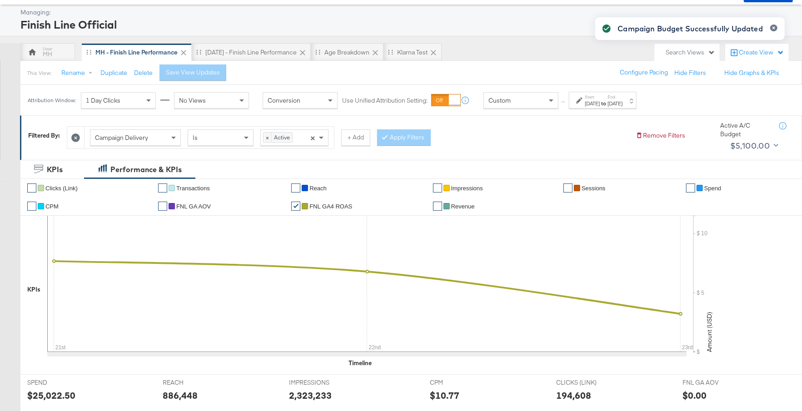
scroll to position [0, 0]
